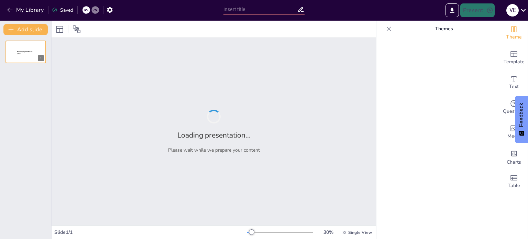
type input "New Sendsteps"
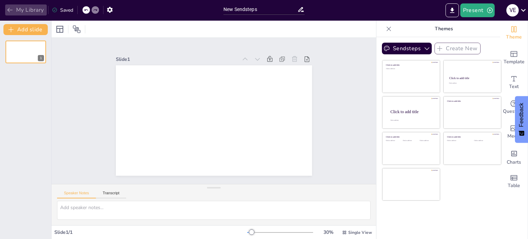
click at [10, 10] on icon "button" at bounding box center [9, 10] width 5 height 4
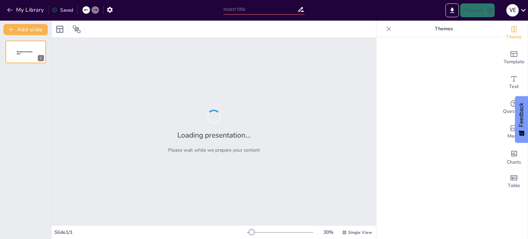
type input "Evaluating Performance Metrics of Half Wave Rectifiers"
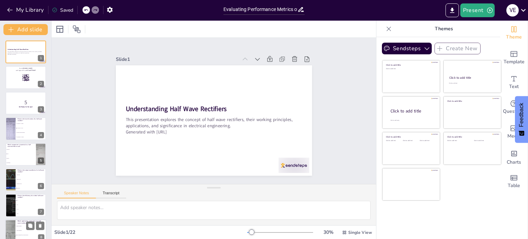
checkbox input "true"
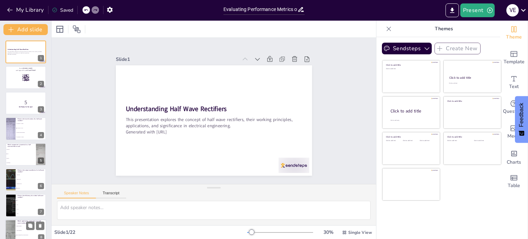
checkbox input "true"
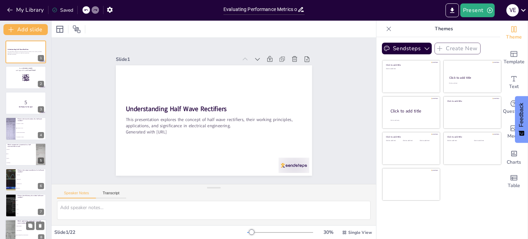
checkbox input "true"
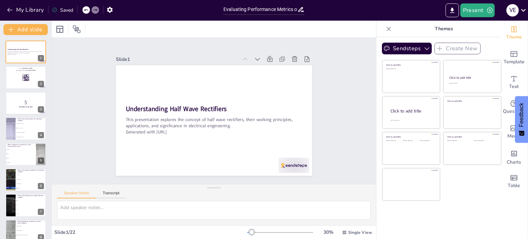
checkbox input "true"
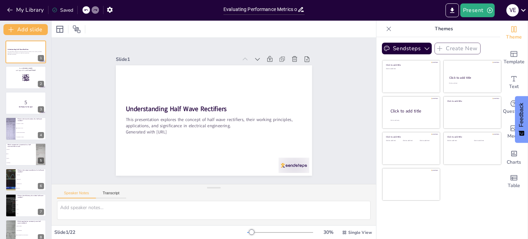
checkbox input "true"
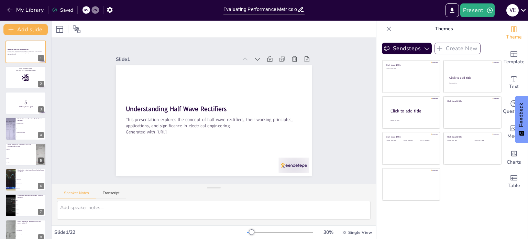
checkbox input "true"
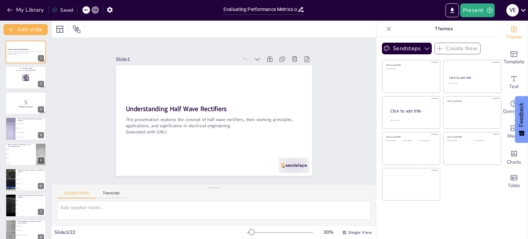
checkbox input "true"
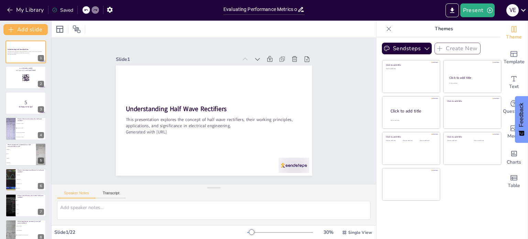
checkbox input "true"
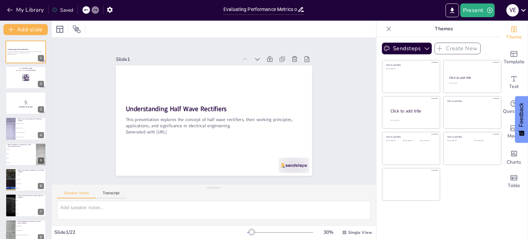
checkbox input "true"
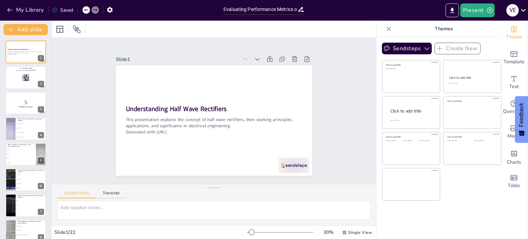
checkbox input "true"
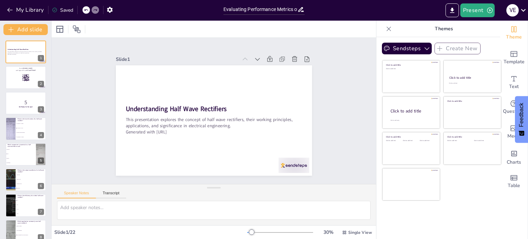
checkbox input "true"
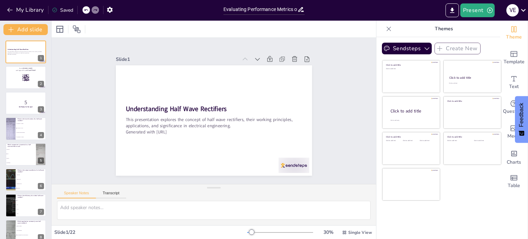
checkbox input "true"
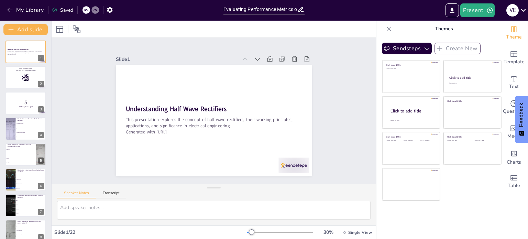
checkbox input "true"
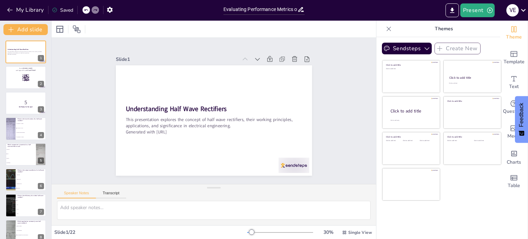
checkbox input "true"
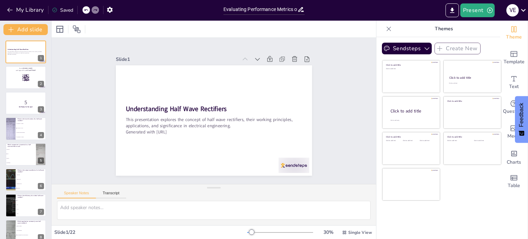
checkbox input "true"
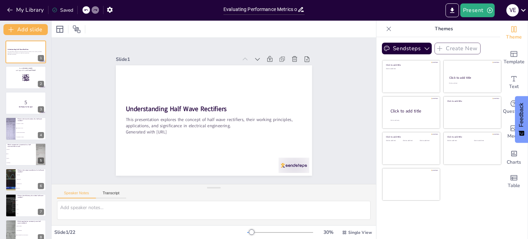
checkbox input "true"
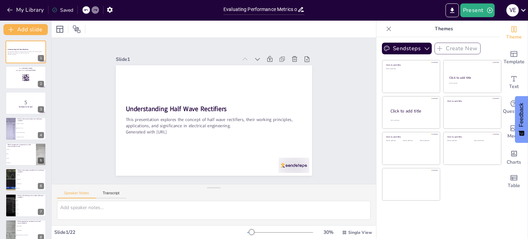
checkbox input "true"
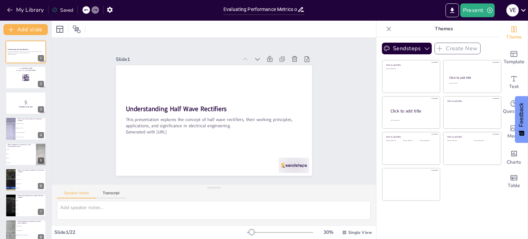
checkbox input "true"
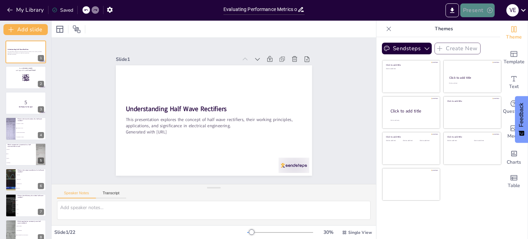
click at [475, 10] on button "Present" at bounding box center [478, 10] width 34 height 14
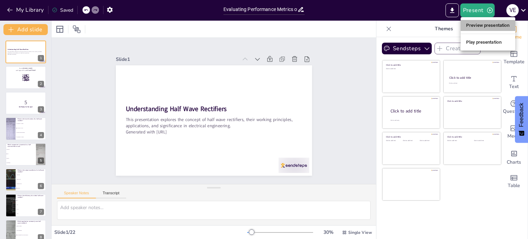
click at [483, 25] on li "Preview presentation" at bounding box center [488, 25] width 55 height 11
